Goal: Task Accomplishment & Management: Manage account settings

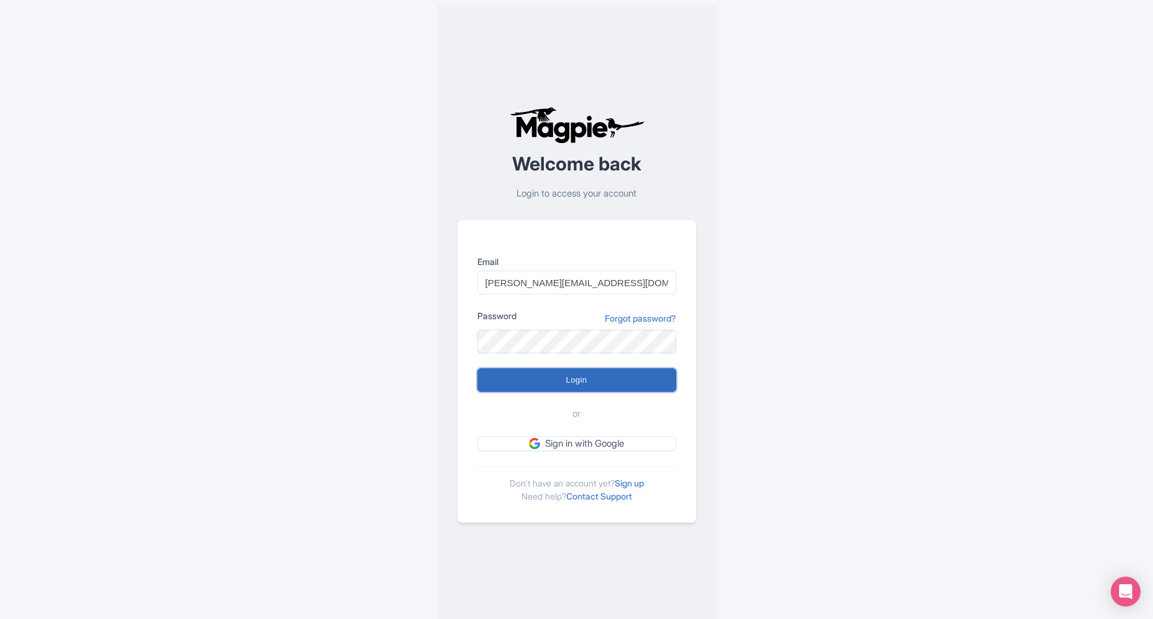
click at [591, 382] on input "Login" at bounding box center [577, 380] width 199 height 24
type input "Logging in..."
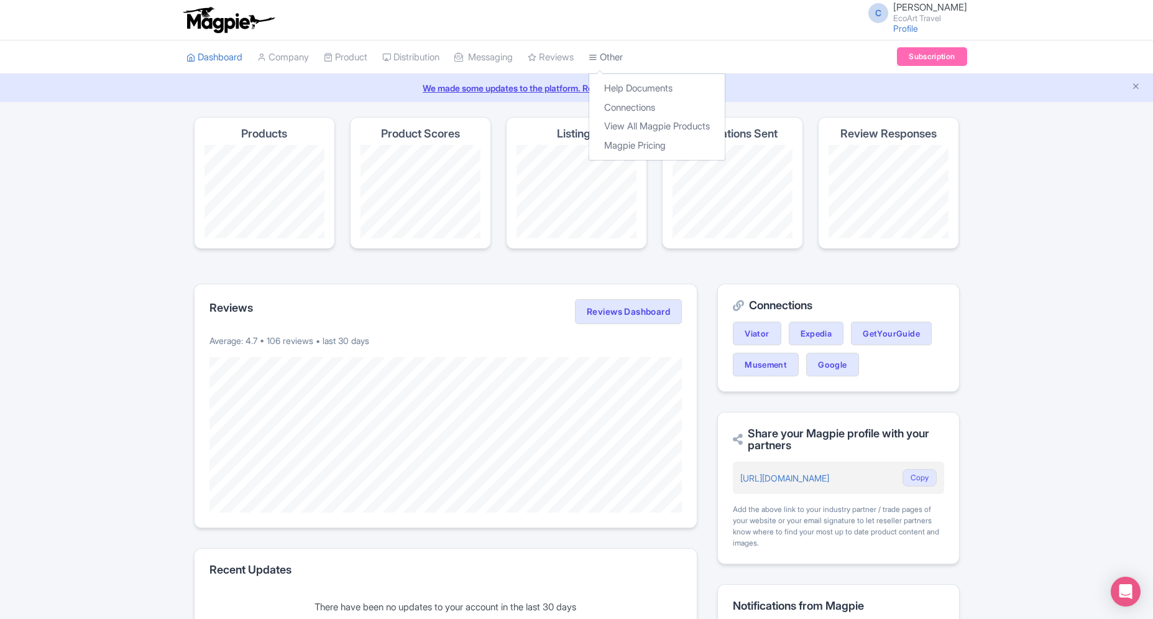
click at [623, 65] on link "Other" at bounding box center [606, 57] width 34 height 34
click at [630, 113] on link "Connections" at bounding box center [657, 107] width 136 height 19
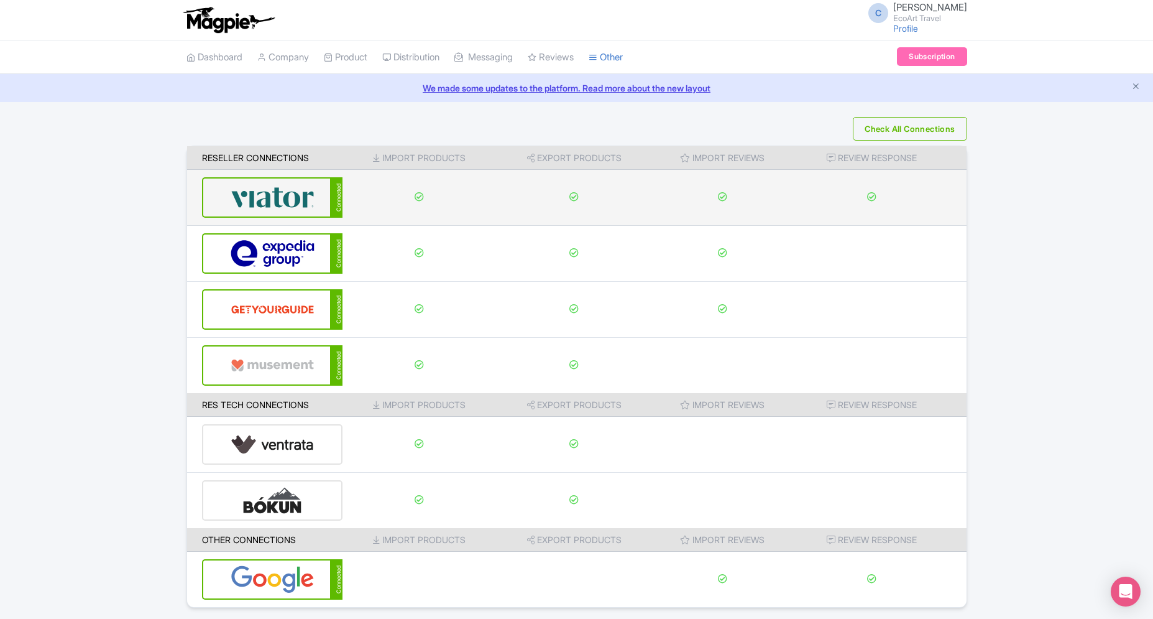
click at [359, 203] on td at bounding box center [420, 198] width 154 height 56
click at [320, 205] on div "Connected" at bounding box center [272, 197] width 141 height 40
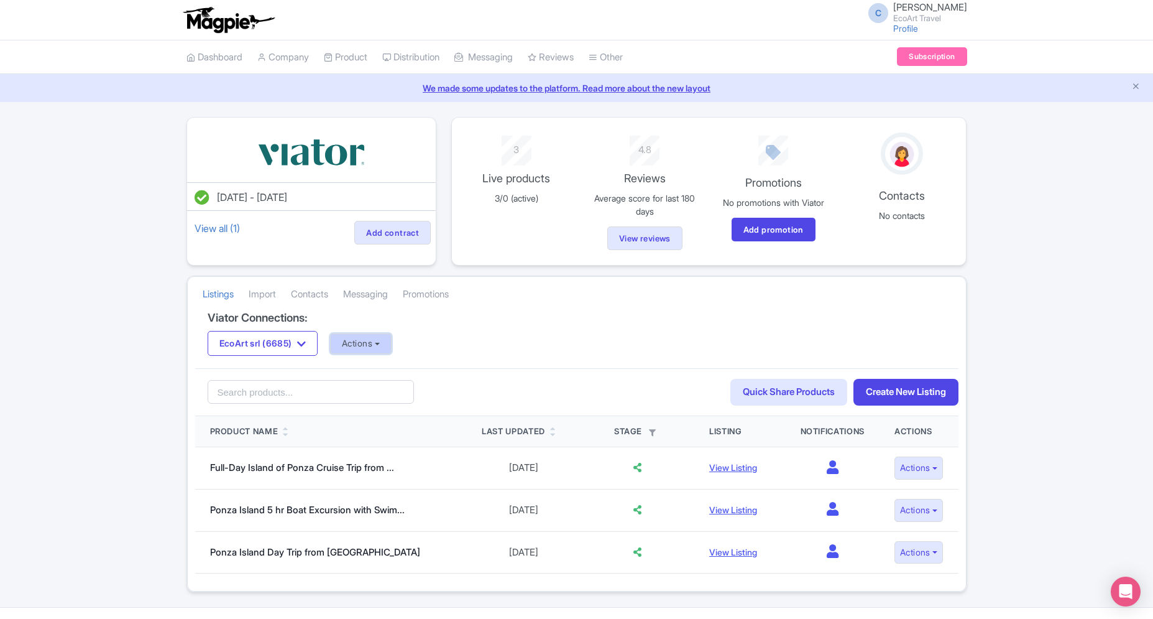
click at [390, 347] on button "Actions" at bounding box center [361, 343] width 62 height 21
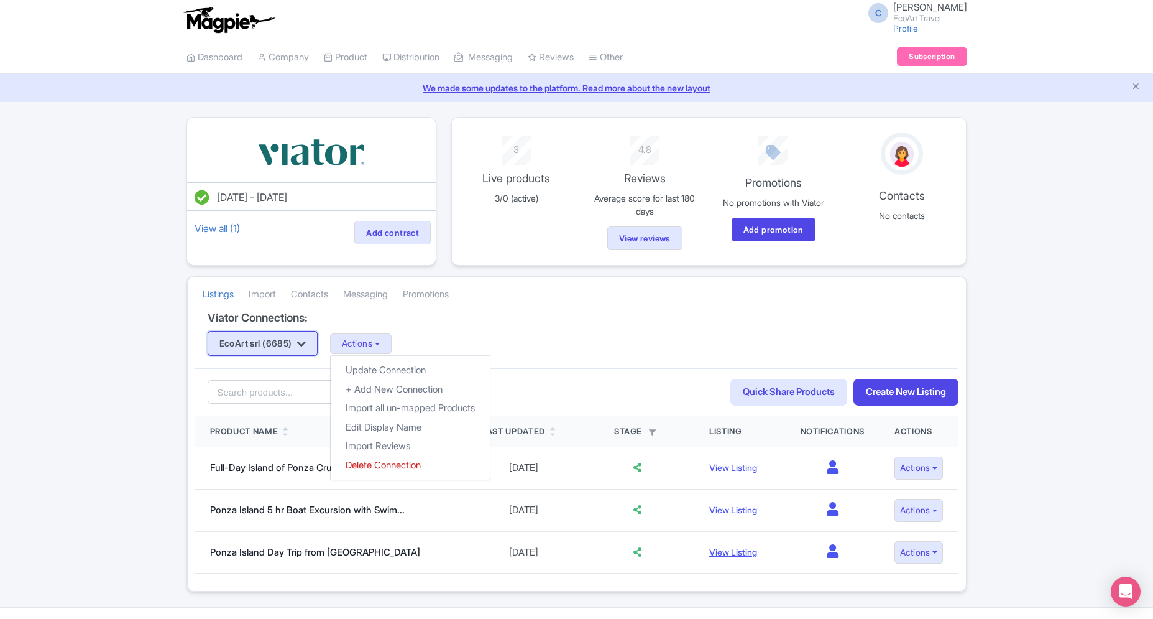
click at [295, 343] on button "EcoArt srl (6685)" at bounding box center [263, 343] width 111 height 25
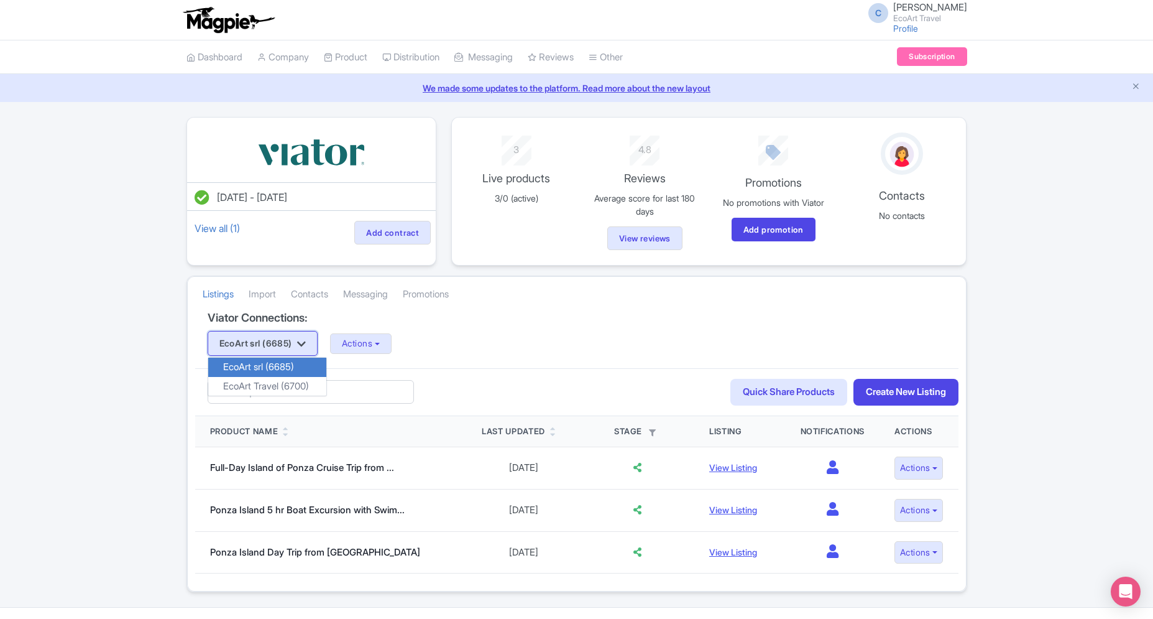
click at [295, 343] on button "EcoArt srl (6685)" at bounding box center [263, 343] width 111 height 25
click at [291, 387] on link "EcoArt Travel (6700)" at bounding box center [267, 386] width 118 height 19
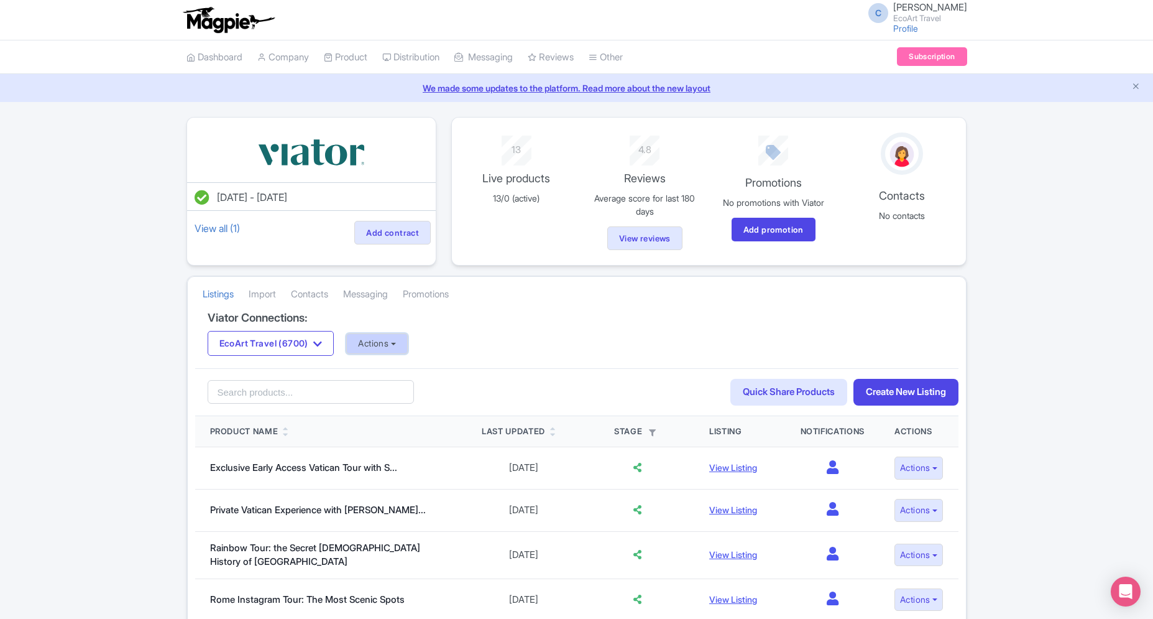
click at [390, 353] on button "Actions" at bounding box center [377, 343] width 62 height 21
click at [390, 366] on link "Update Connection" at bounding box center [426, 370] width 159 height 19
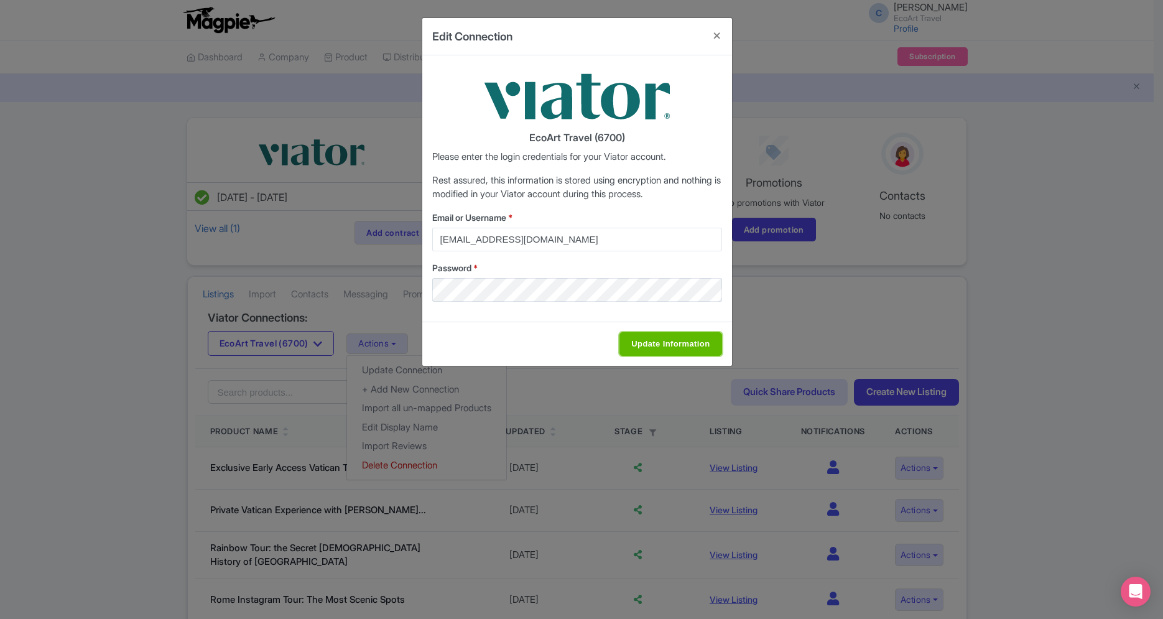
click at [703, 353] on input "Update Information" at bounding box center [670, 344] width 102 height 24
type input "Saving..."
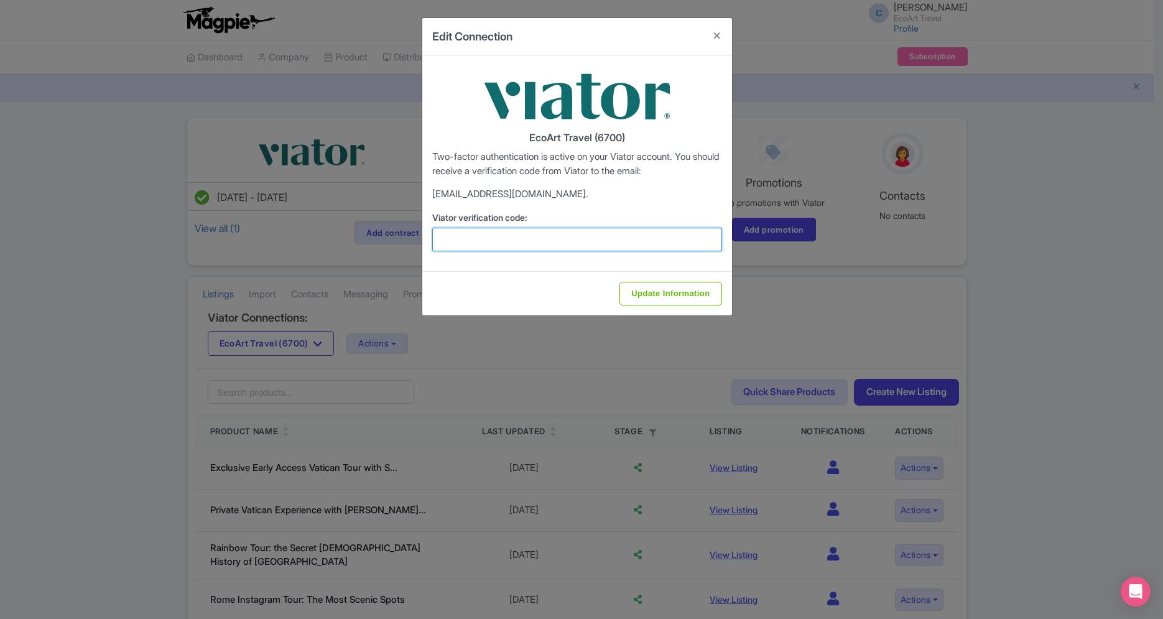
click at [458, 246] on input "Viator verification code:" at bounding box center [577, 240] width 290 height 24
paste input "212302"
type input "212302"
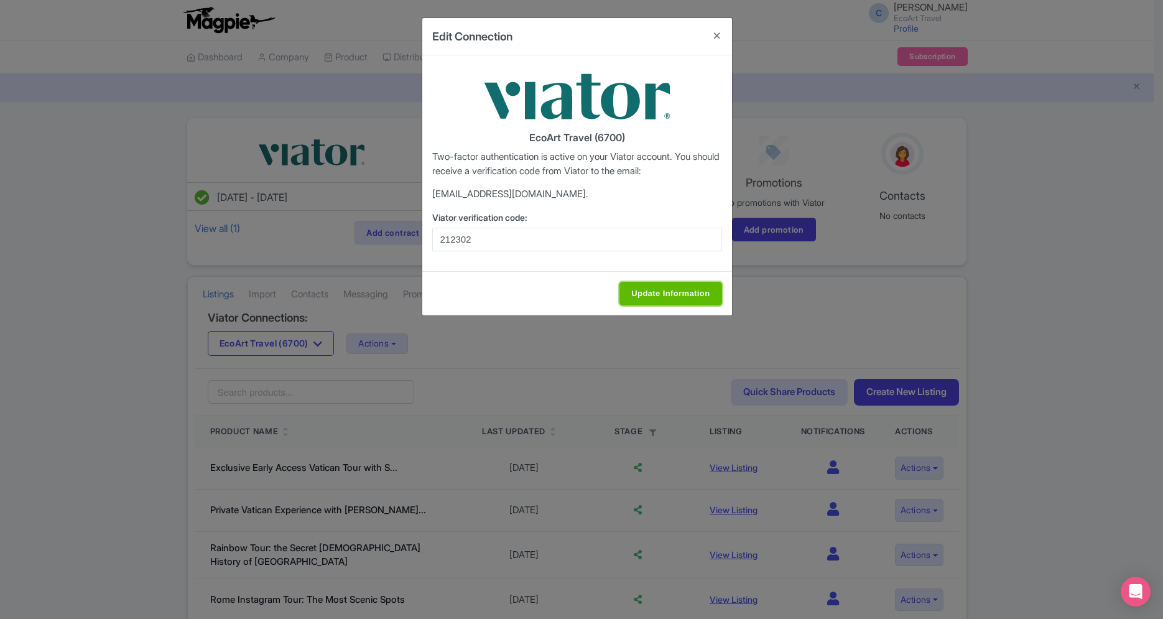
click at [663, 296] on input "Update Information" at bounding box center [670, 294] width 102 height 24
type input "Update Information"
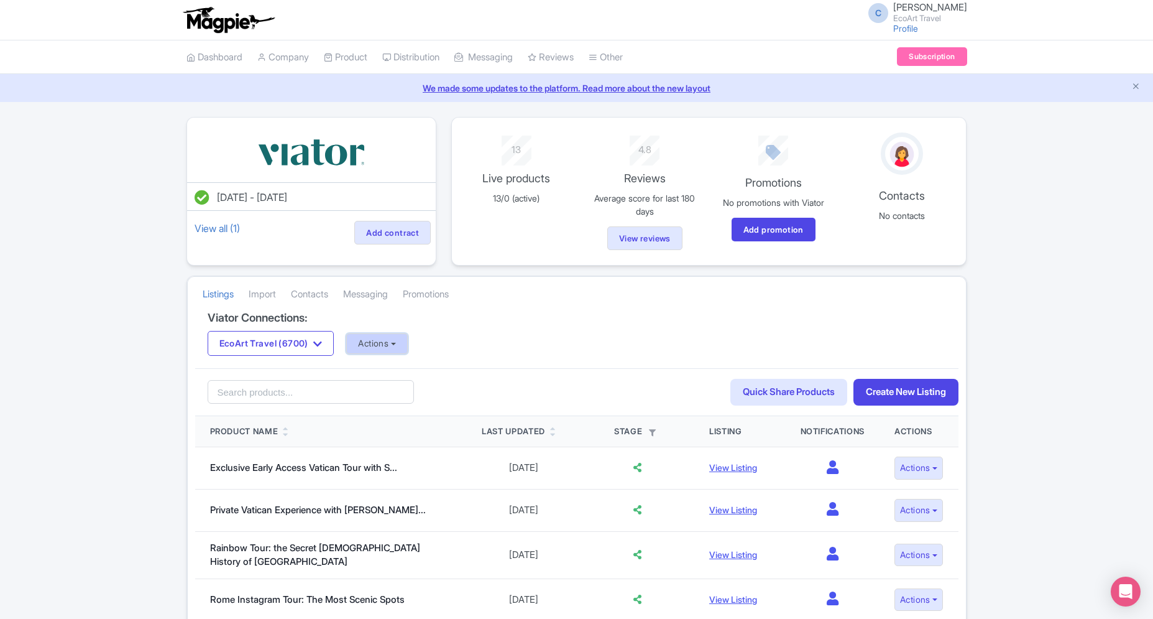
click at [376, 344] on button "Actions" at bounding box center [377, 343] width 62 height 21
click at [398, 451] on link "Import Reviews" at bounding box center [426, 445] width 159 height 19
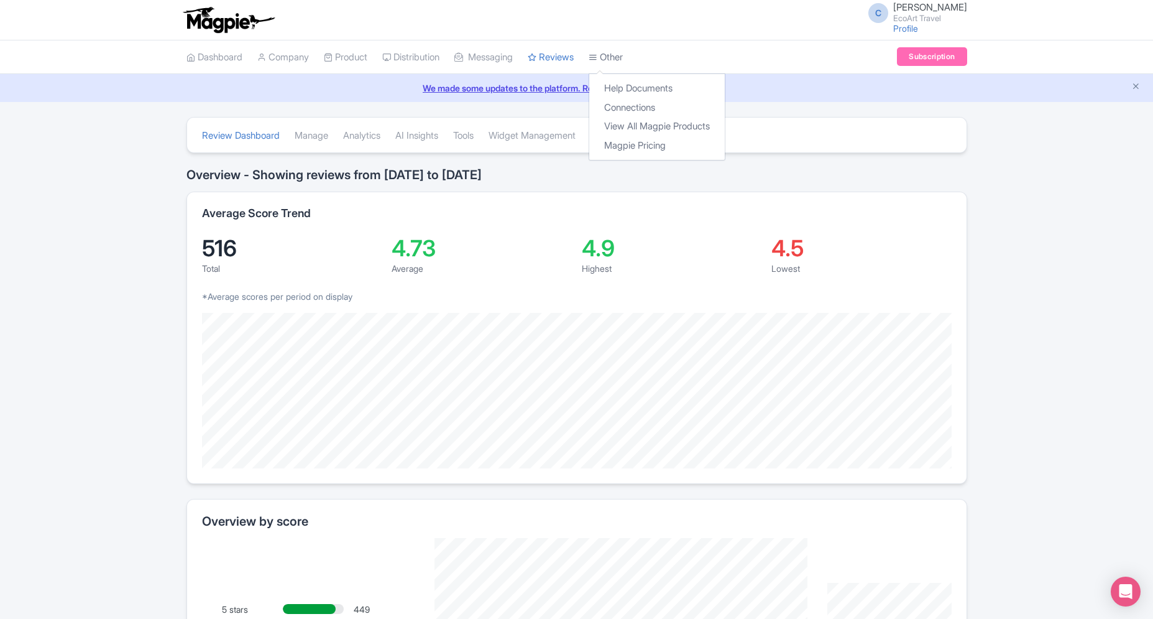
click at [622, 65] on link "Other" at bounding box center [606, 57] width 34 height 34
click at [619, 58] on link "Other" at bounding box center [606, 57] width 34 height 34
